Goal: Find specific page/section: Find specific page/section

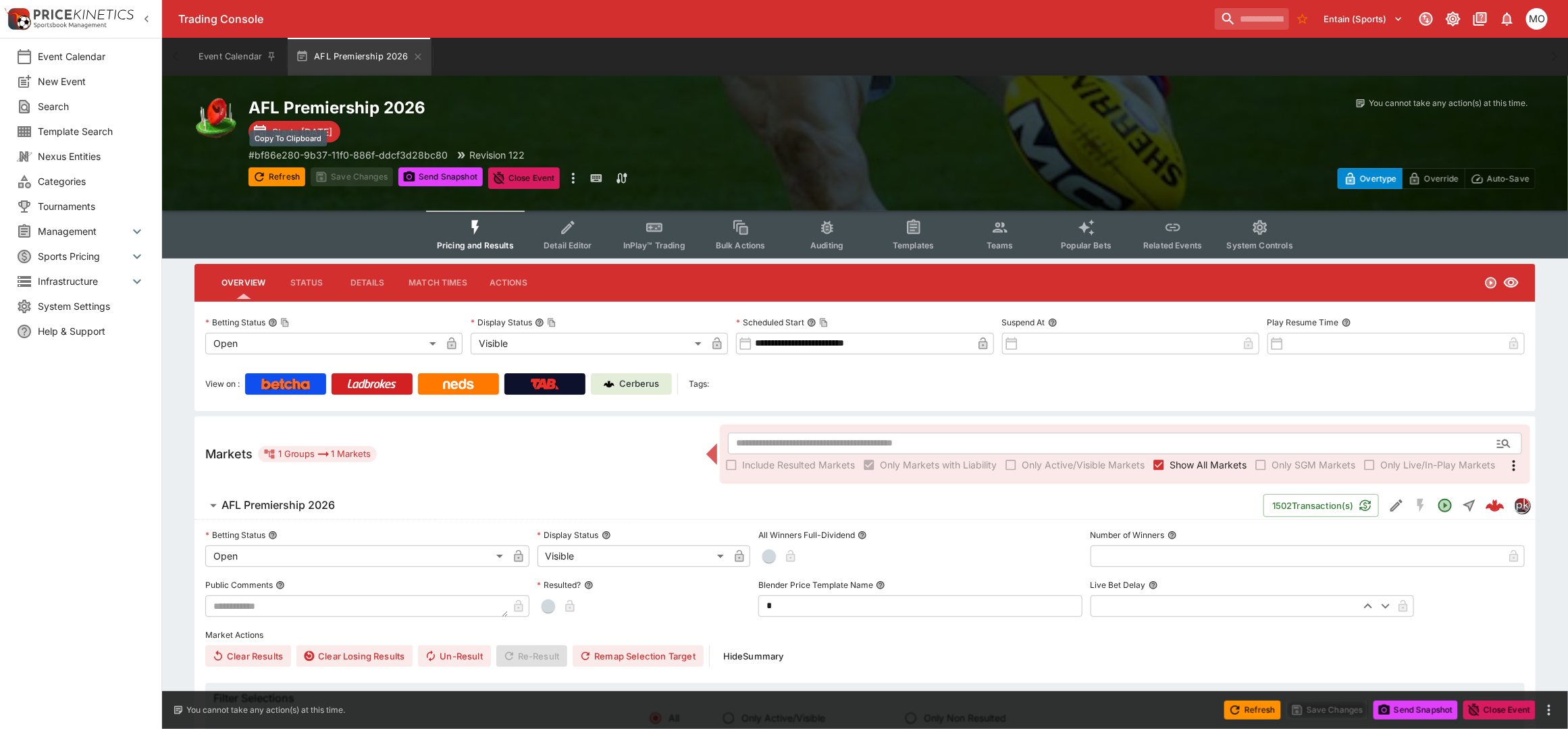
click at [290, 154] on p "# bf86e280-9b37-11f0-886f-ddcf3d28bc80" at bounding box center [348, 155] width 199 height 14
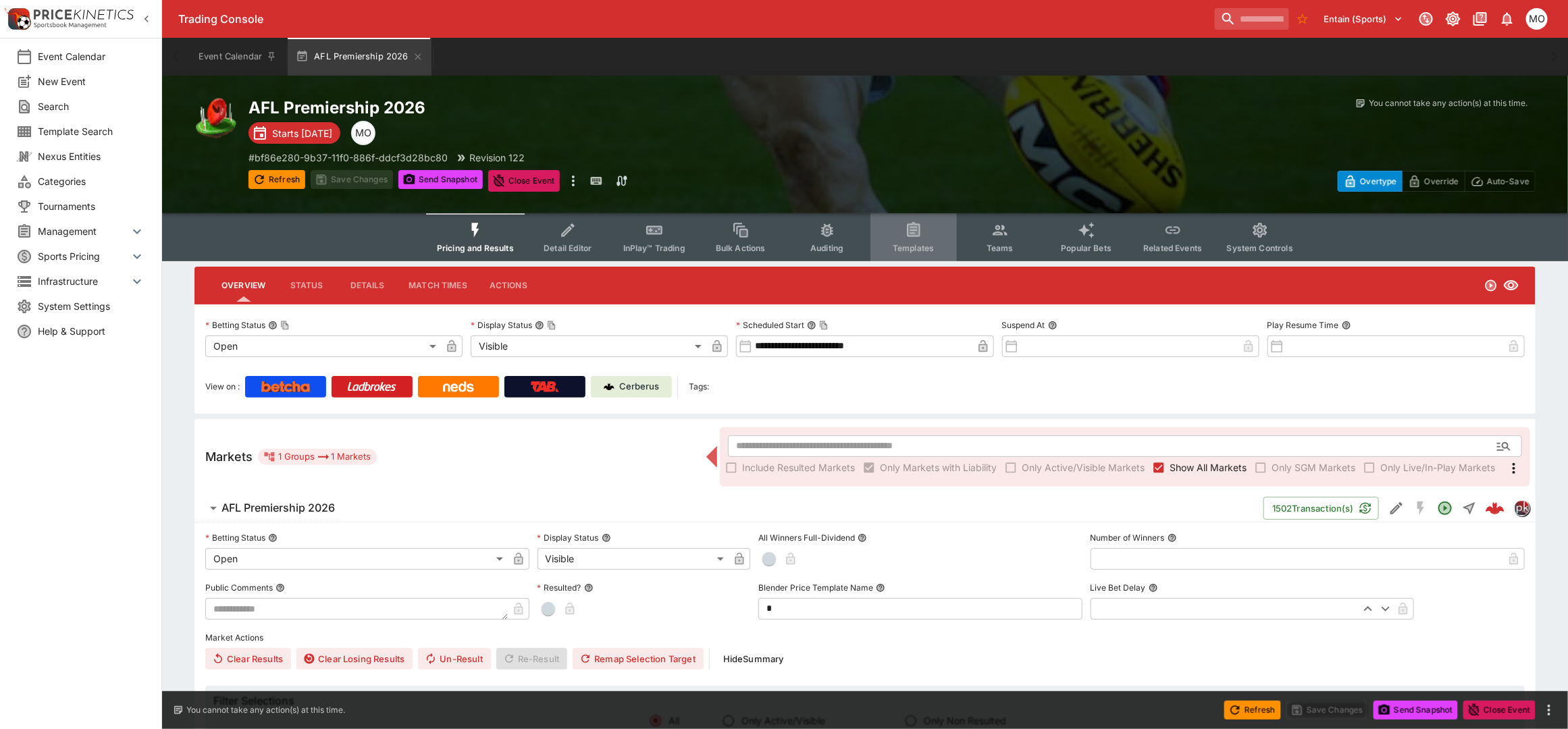
click at [905, 230] on icon "Event type filters" at bounding box center [914, 231] width 18 height 18
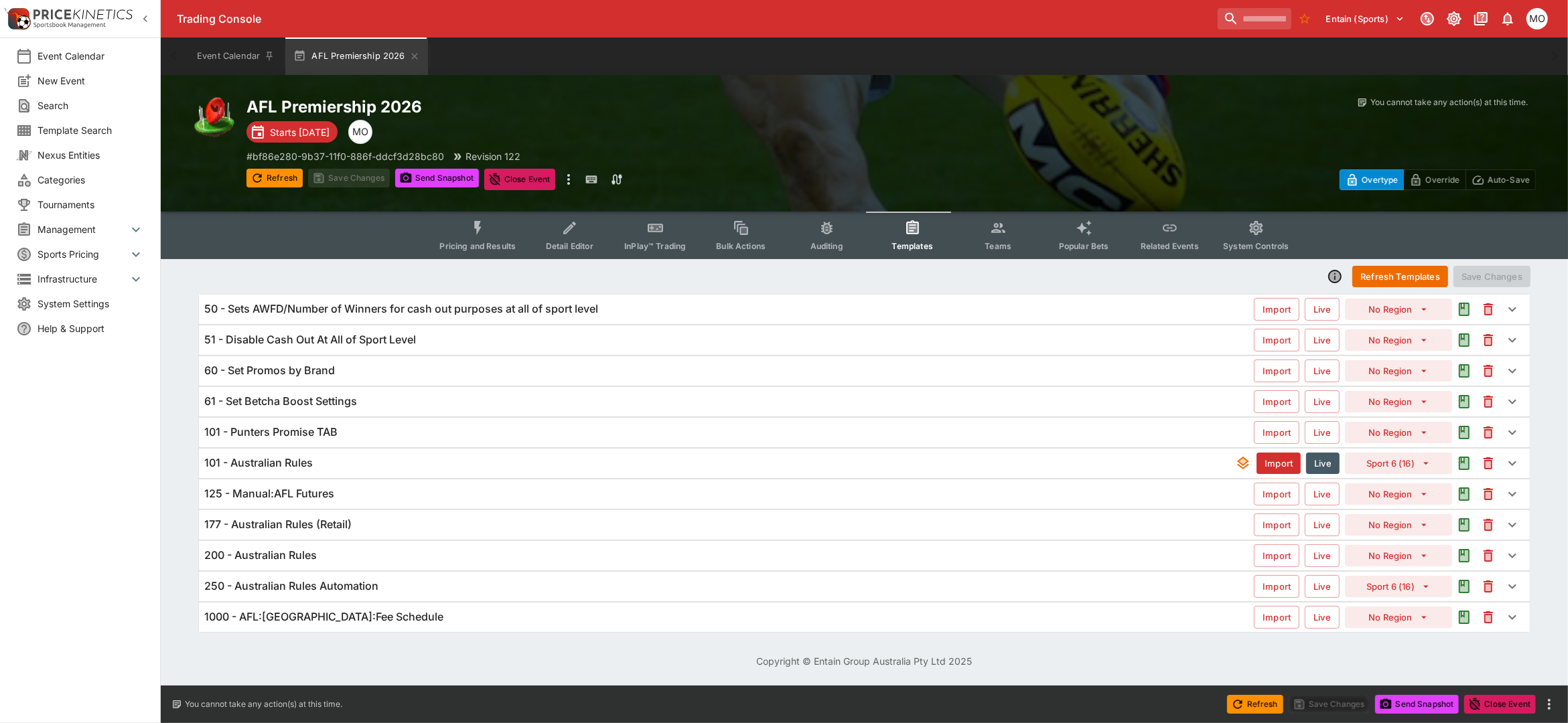
click at [323, 426] on h6 "101 - Punters Promise TAB" at bounding box center [270, 432] width 133 height 14
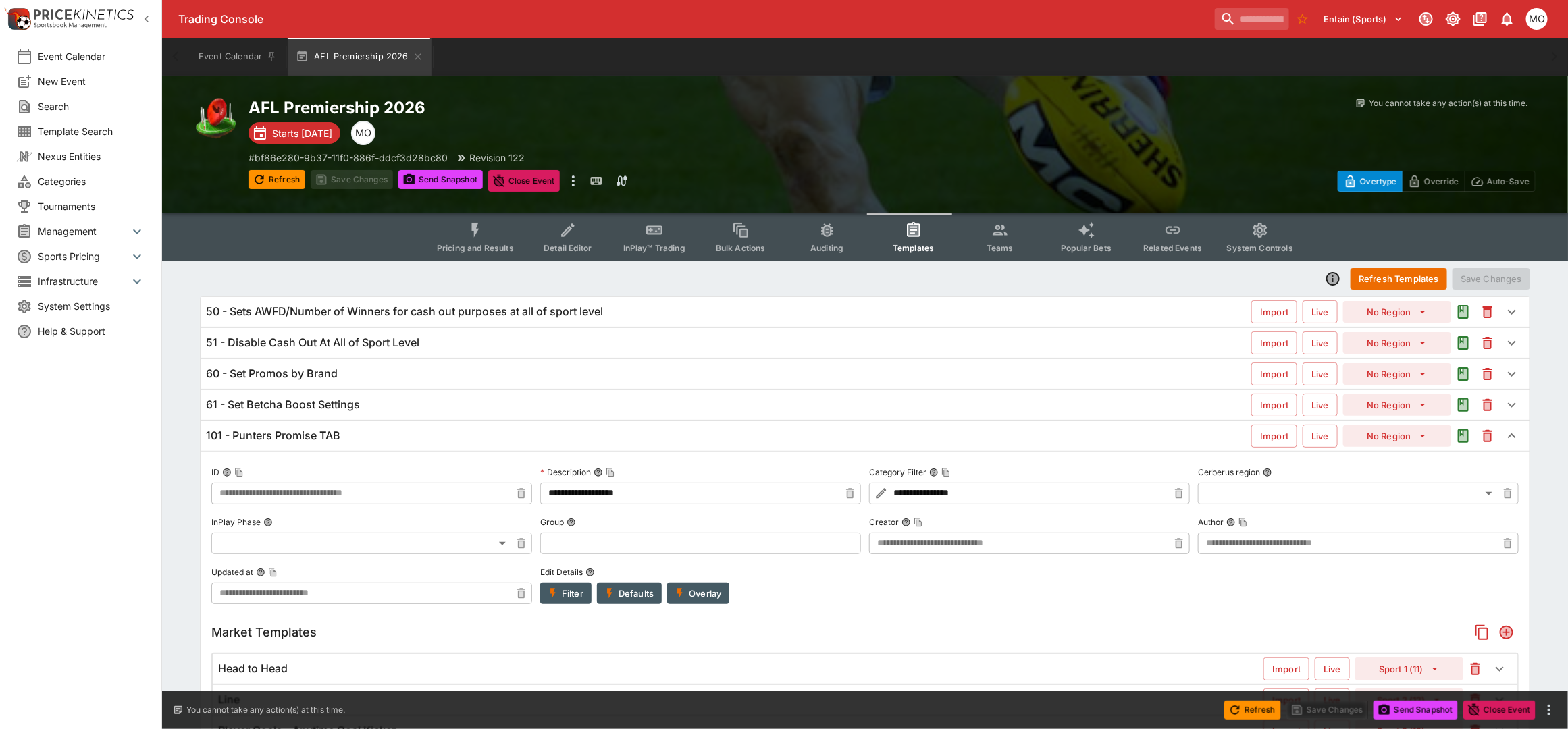
type input "**********"
click at [326, 429] on h6 "101 - Punters Promise TAB" at bounding box center [273, 436] width 134 height 14
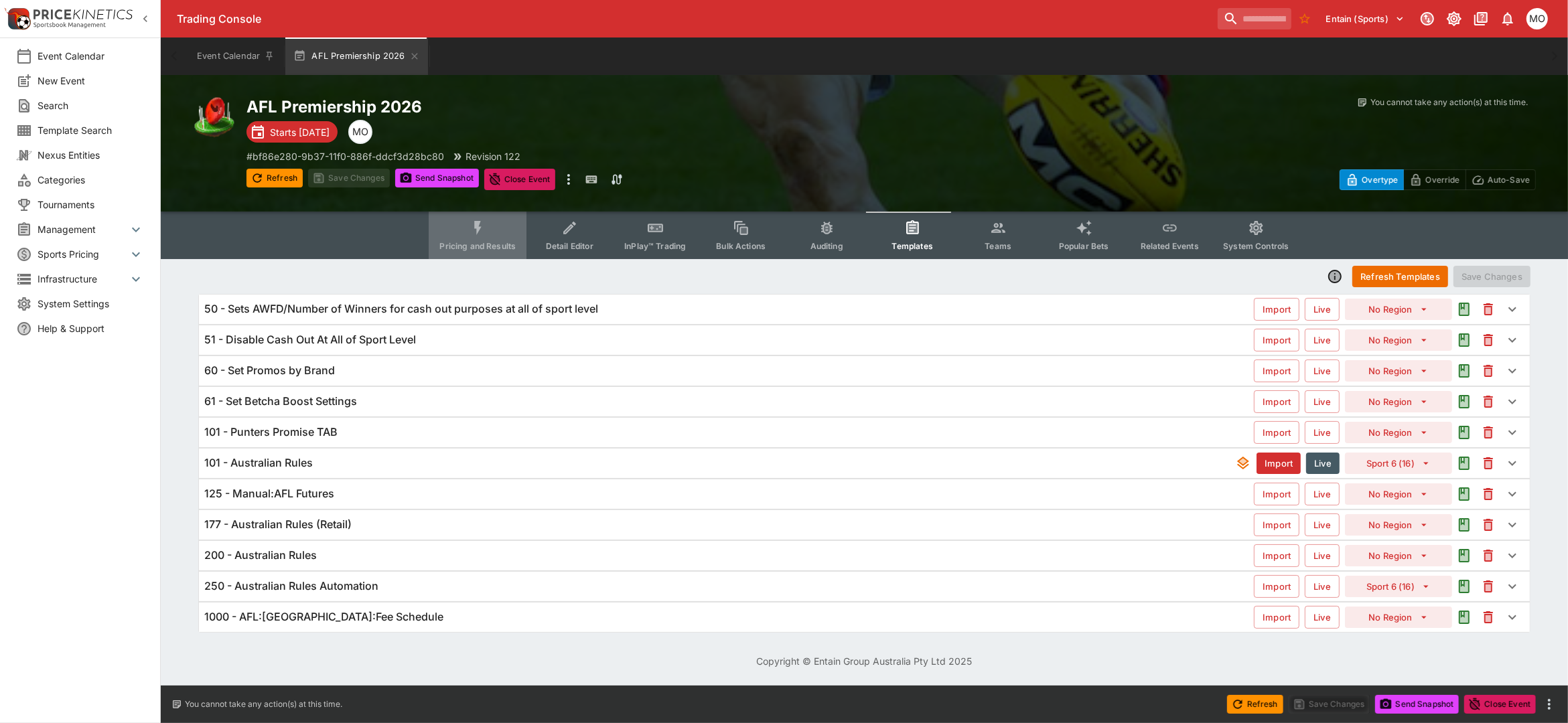
click at [488, 238] on button "Pricing and Results" at bounding box center [478, 235] width 98 height 48
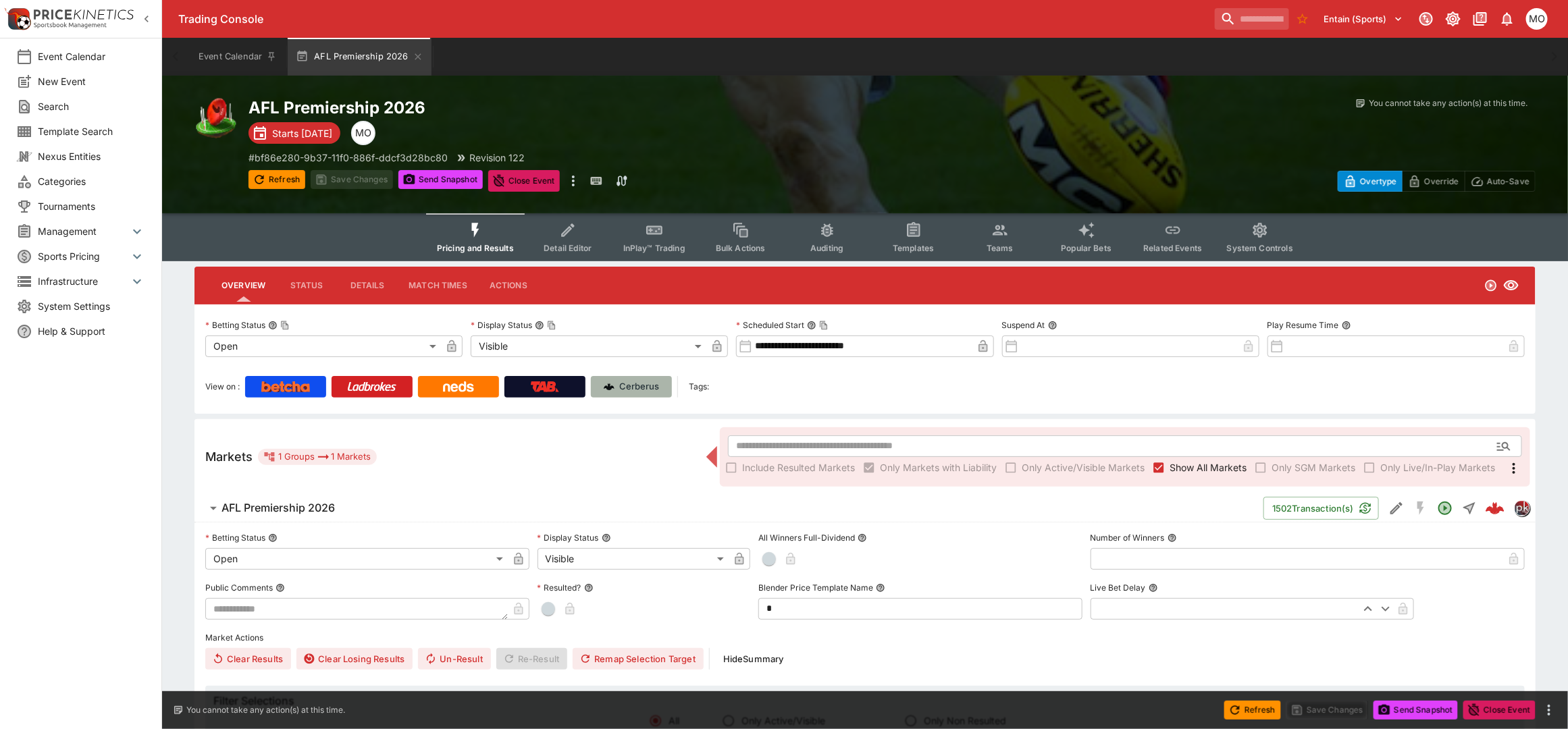
click at [654, 391] on p "Cerberus" at bounding box center [640, 387] width 40 height 14
click at [939, 247] on button "Templates" at bounding box center [914, 237] width 87 height 48
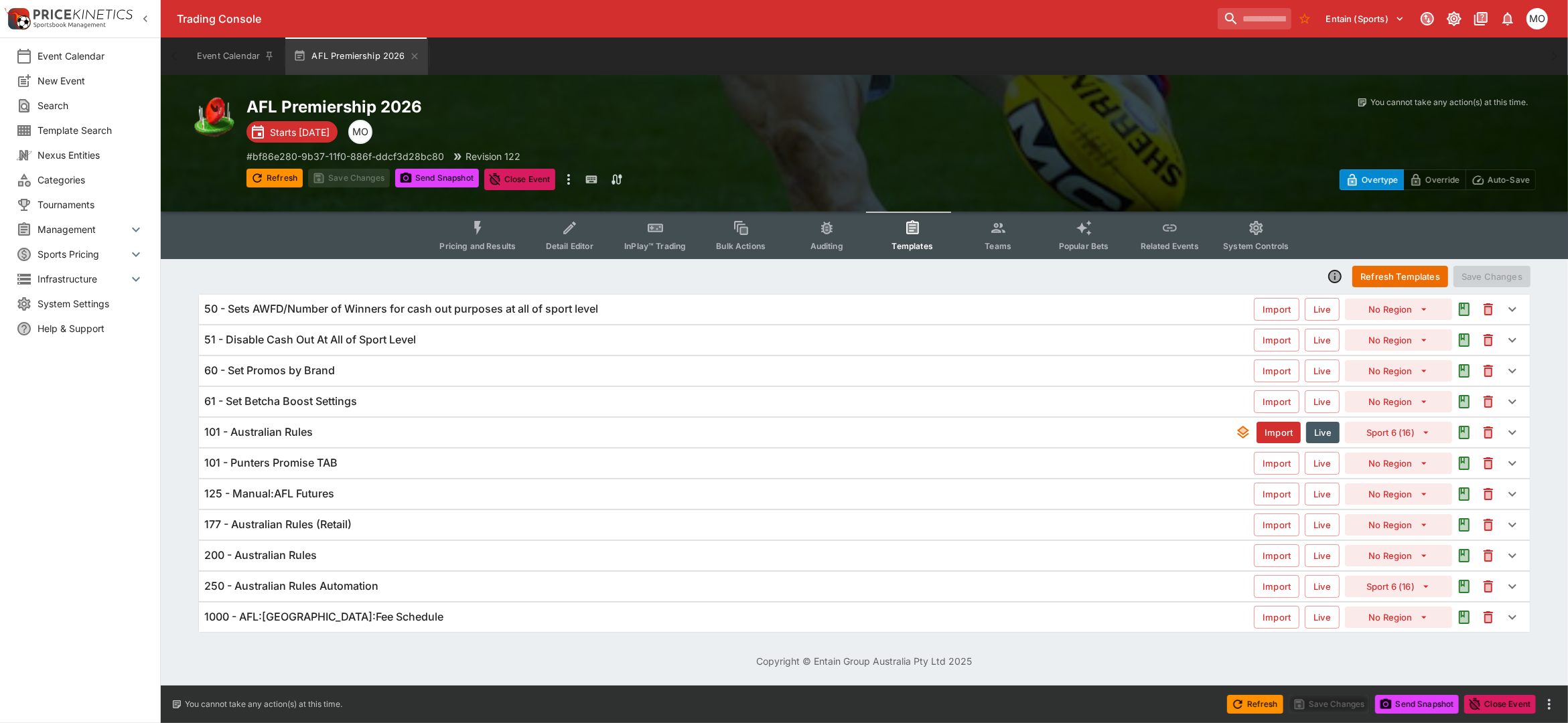
click at [326, 458] on h6 "101 - Punters Promise TAB" at bounding box center [270, 463] width 133 height 14
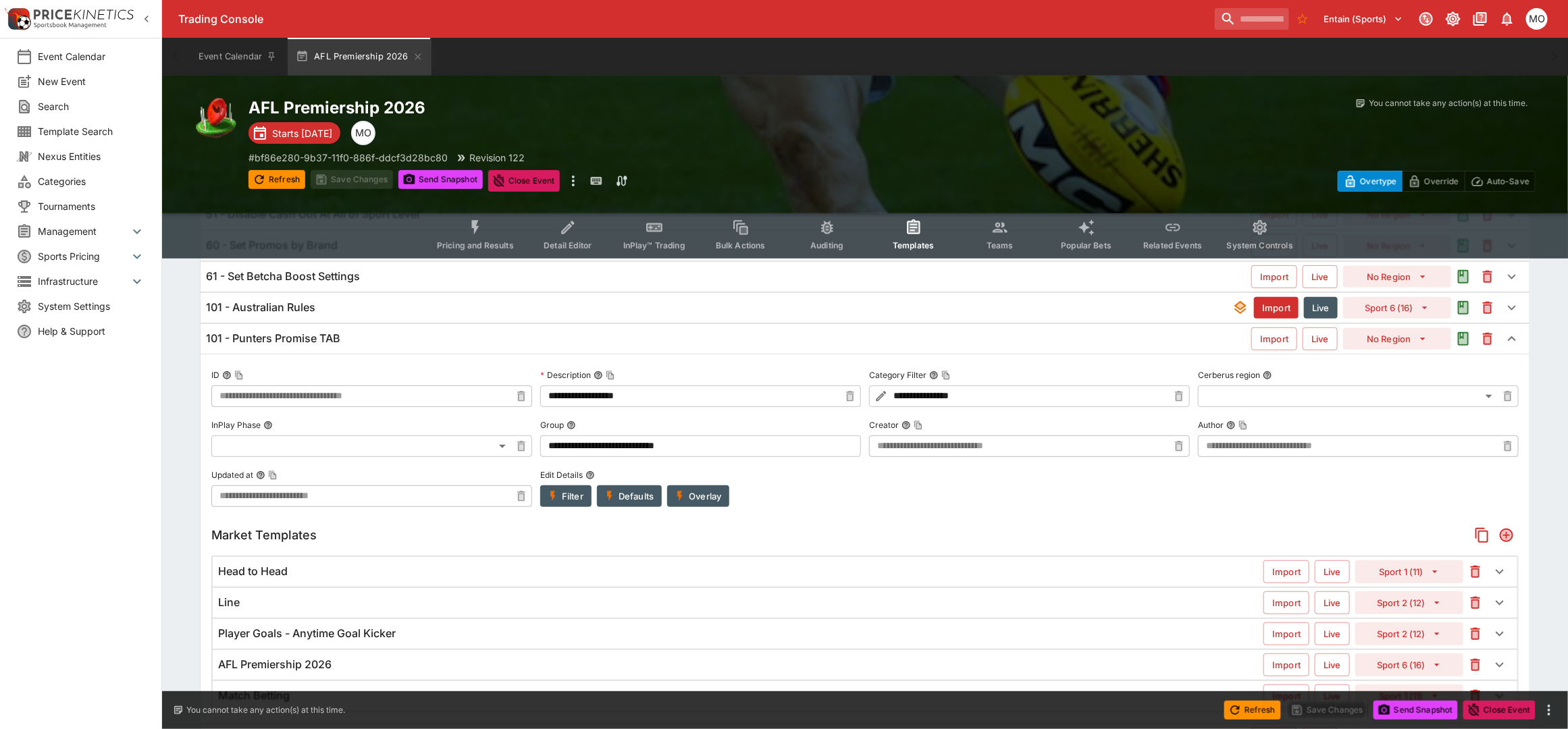
scroll to position [169, 0]
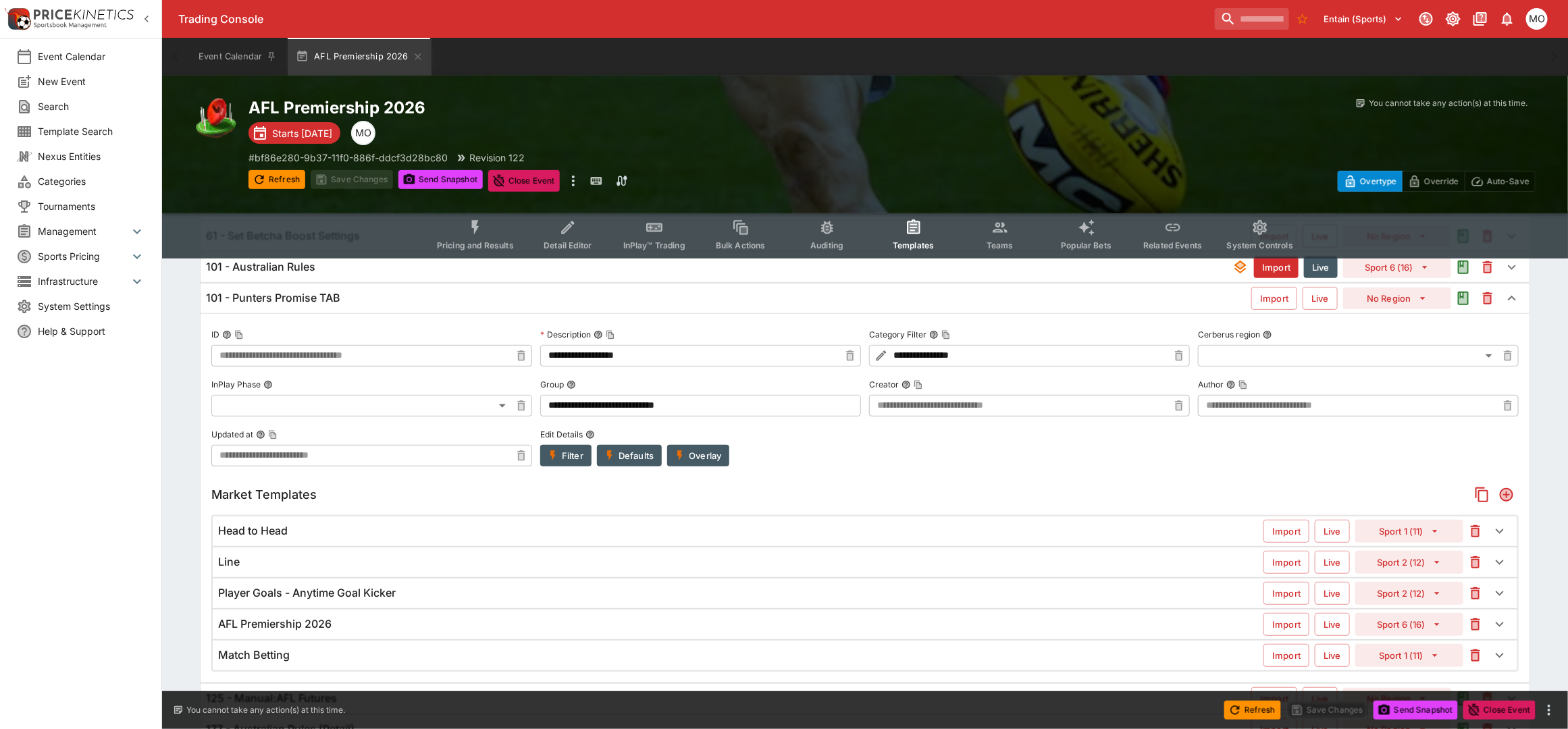
click at [125, 643] on div "Event Calendar New Event Search Template Search Nexus Entities Categories Tourn…" at bounding box center [81, 364] width 162 height 729
